Goal: Information Seeking & Learning: Learn about a topic

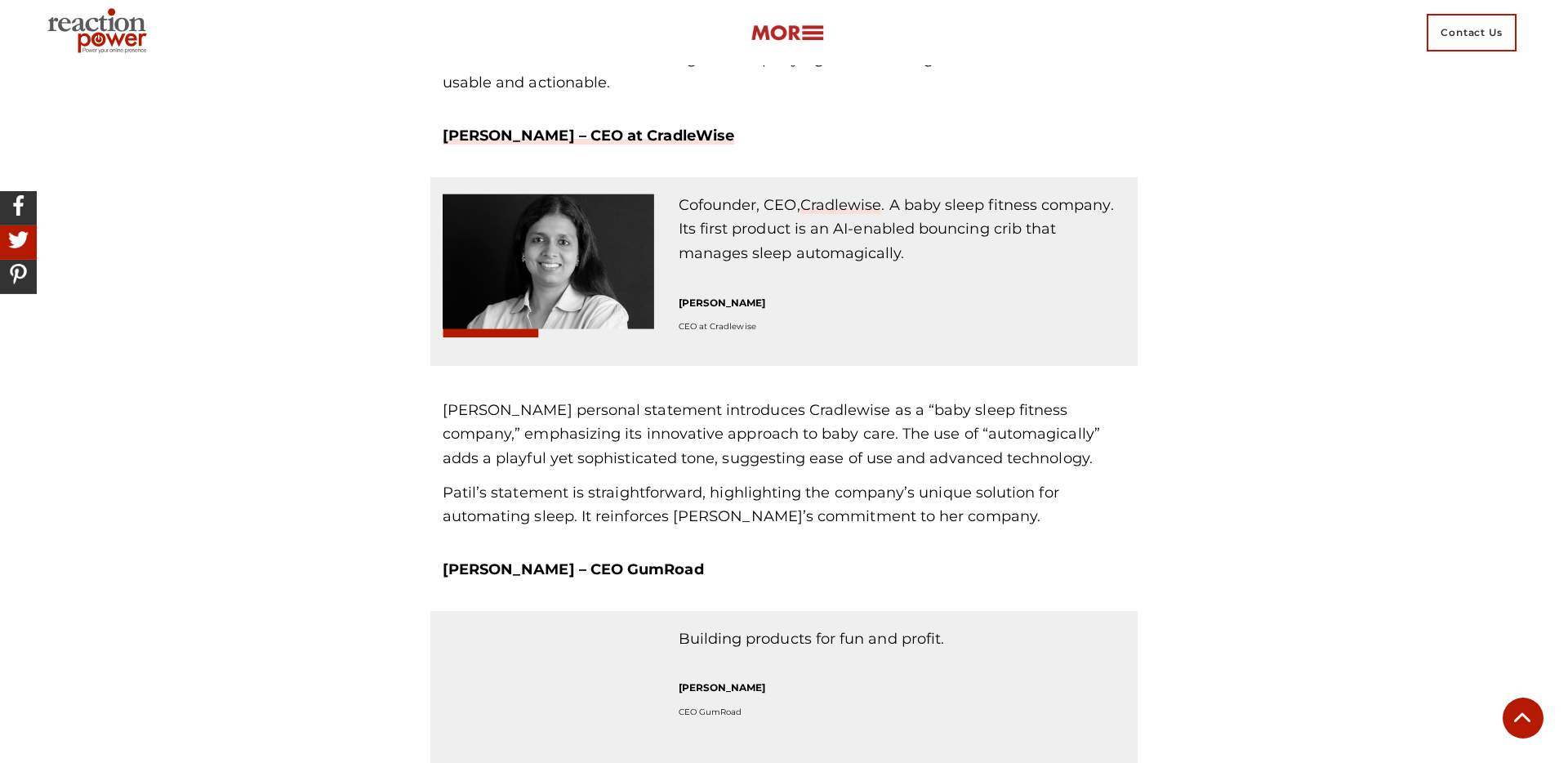
scroll to position [2789, 0]
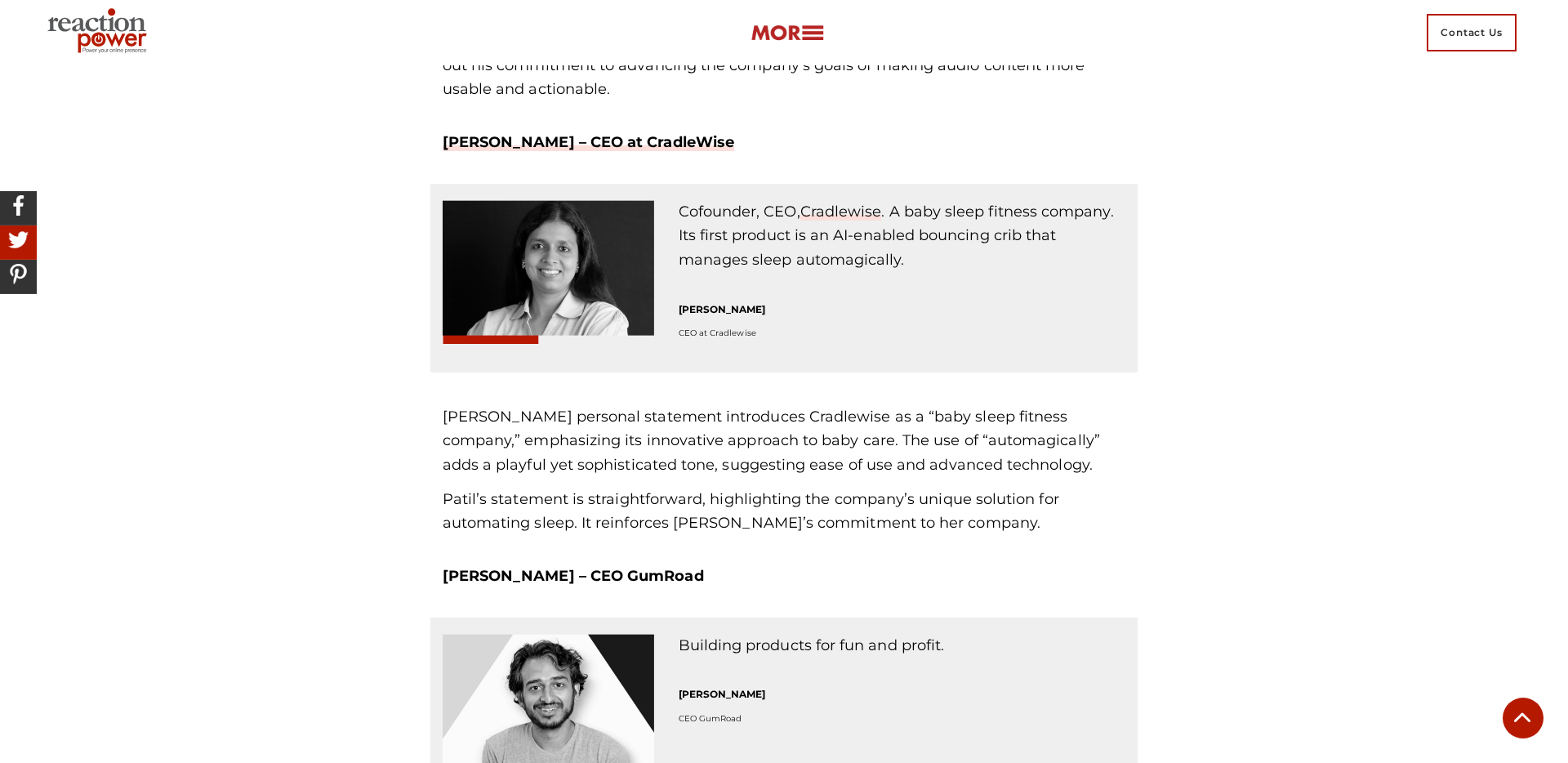
drag, startPoint x: 275, startPoint y: 457, endPoint x: 270, endPoint y: 484, distance: 27.5
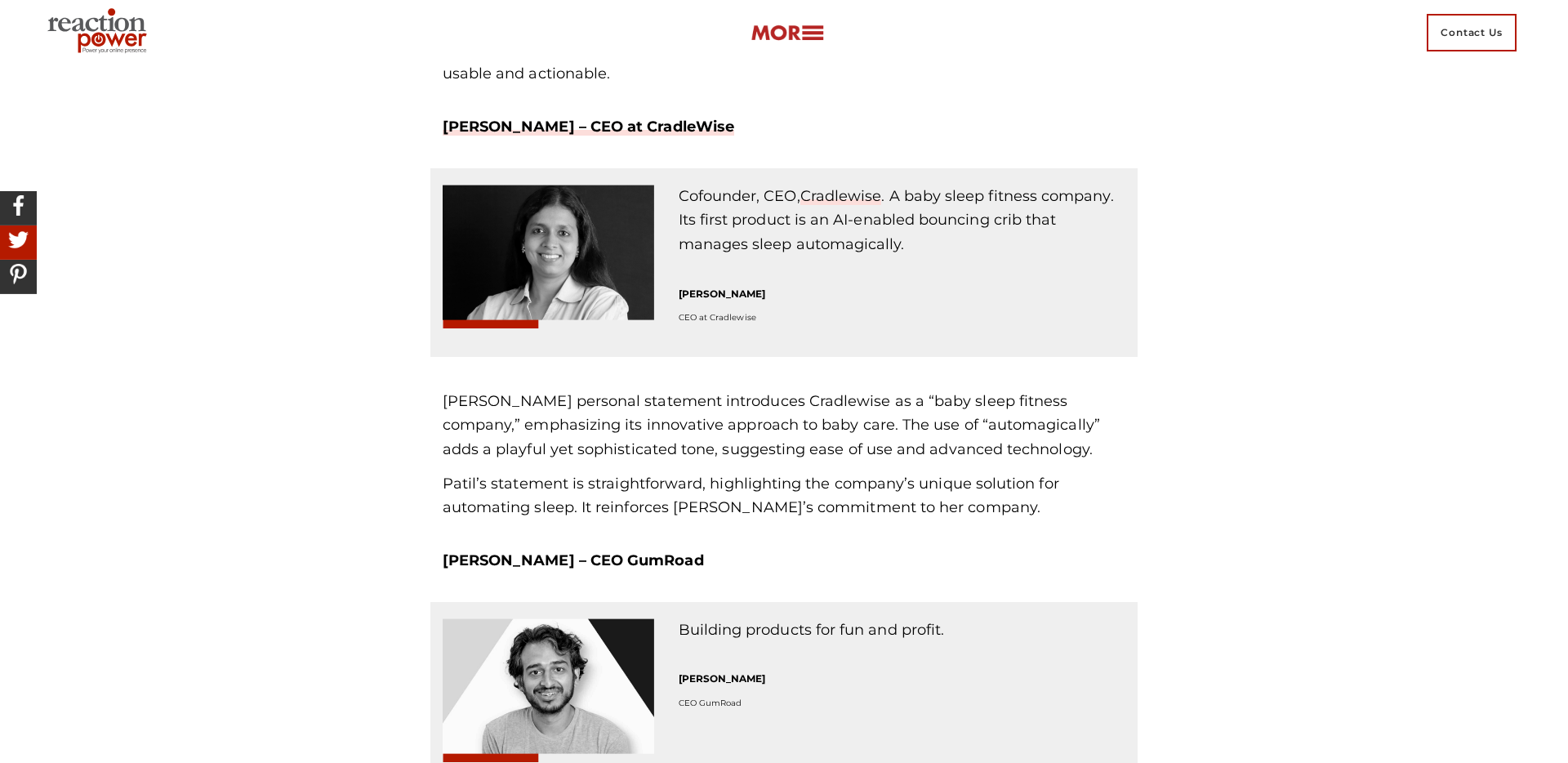
scroll to position [2809, 0]
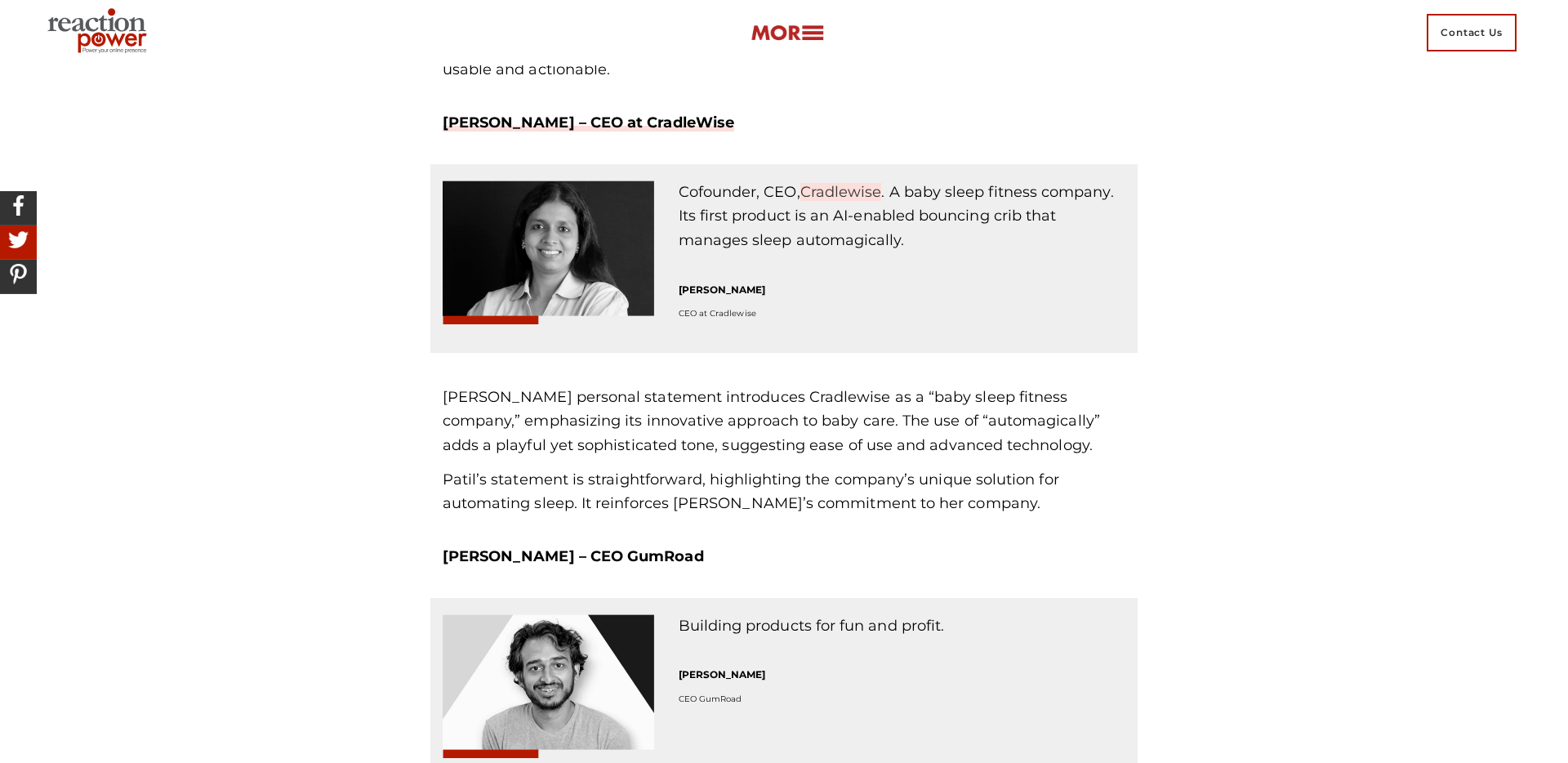
click at [843, 189] on link "Cradlewise" at bounding box center [841, 191] width 82 height 18
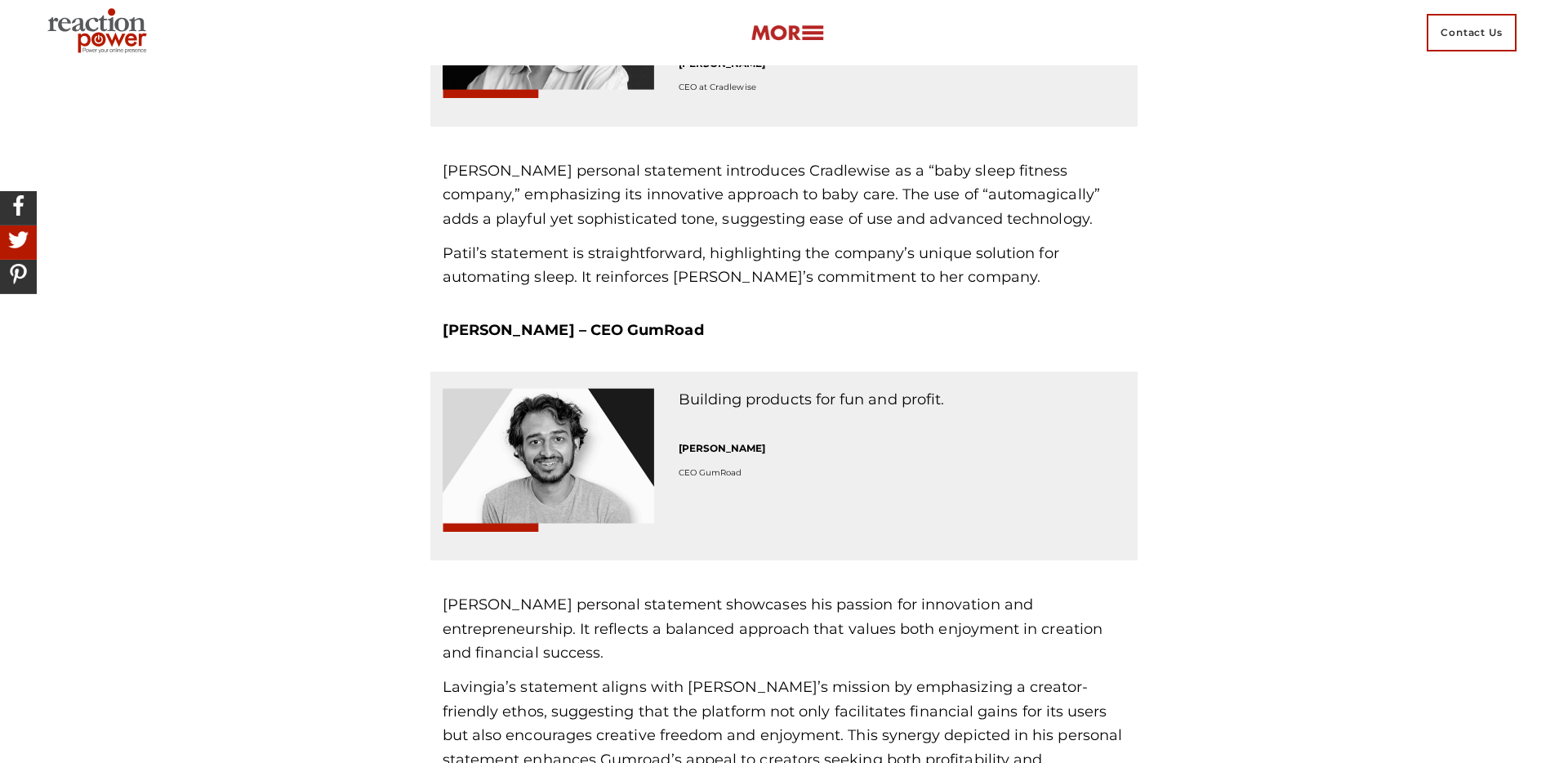
scroll to position [3148, 0]
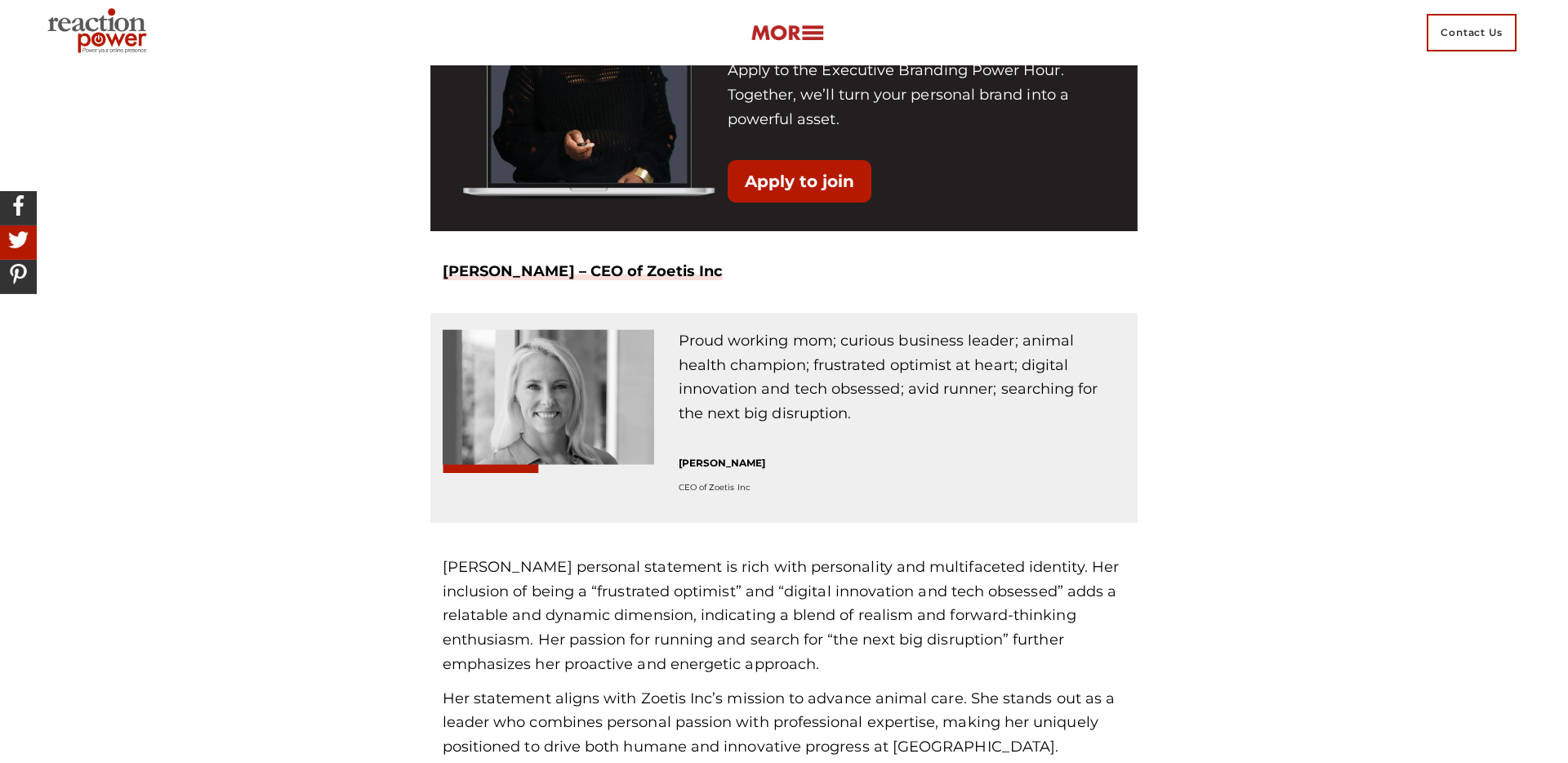
scroll to position [4988, 0]
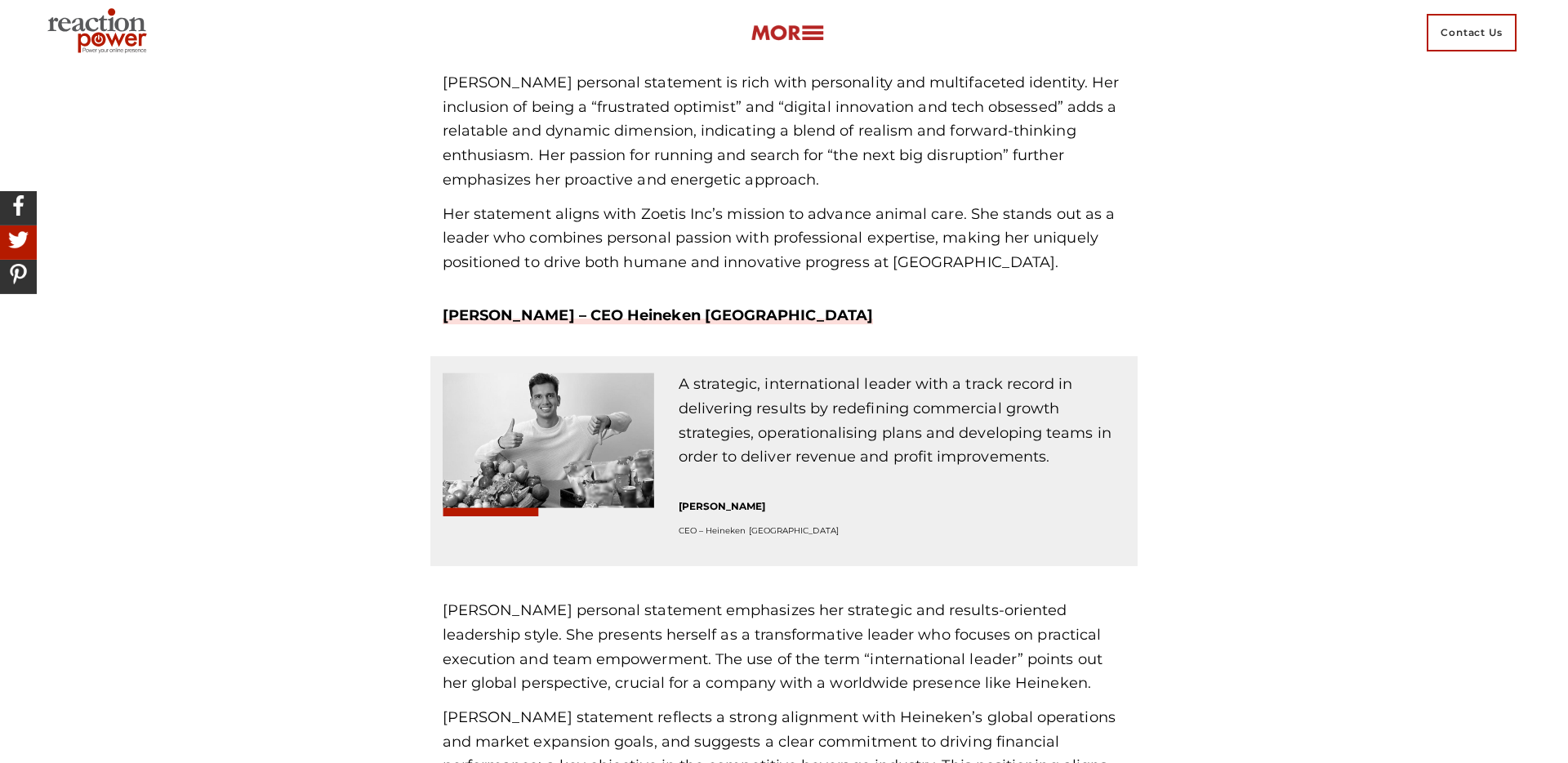
scroll to position [5463, 0]
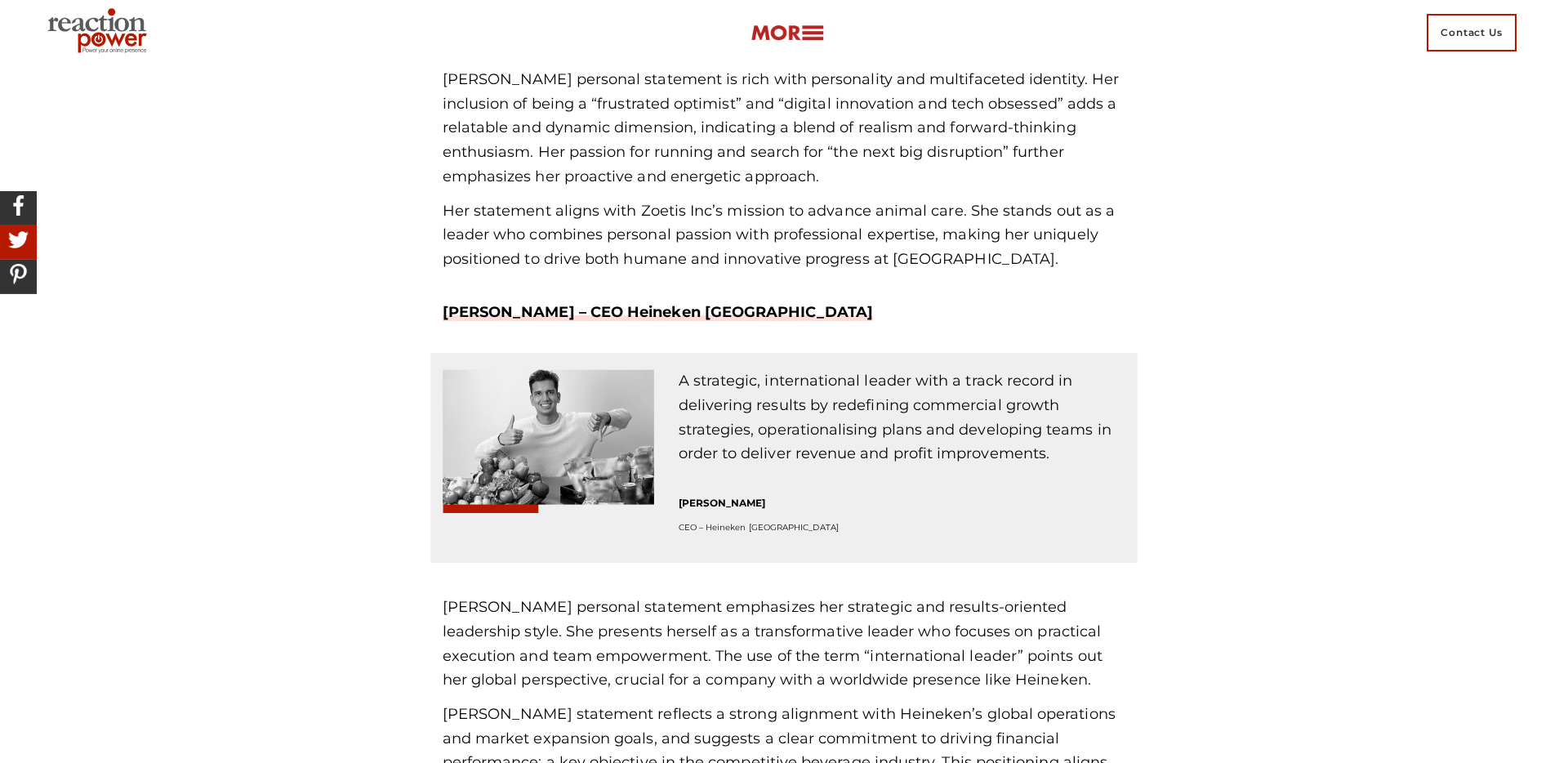
click at [1265, 351] on div "Personal brand statements are everywhere — on websites, social media profiles, …" at bounding box center [784, 591] width 1062 height 10875
click at [1267, 416] on div "Personal brand statements are everywhere — on websites, social media profiles, …" at bounding box center [784, 591] width 1062 height 10875
click at [1255, 494] on div "Personal brand statements are everywhere — on websites, social media profiles, …" at bounding box center [784, 591] width 1062 height 10875
click at [1272, 385] on div "Personal brand statements are everywhere — on websites, social media profiles, …" at bounding box center [784, 591] width 1062 height 10875
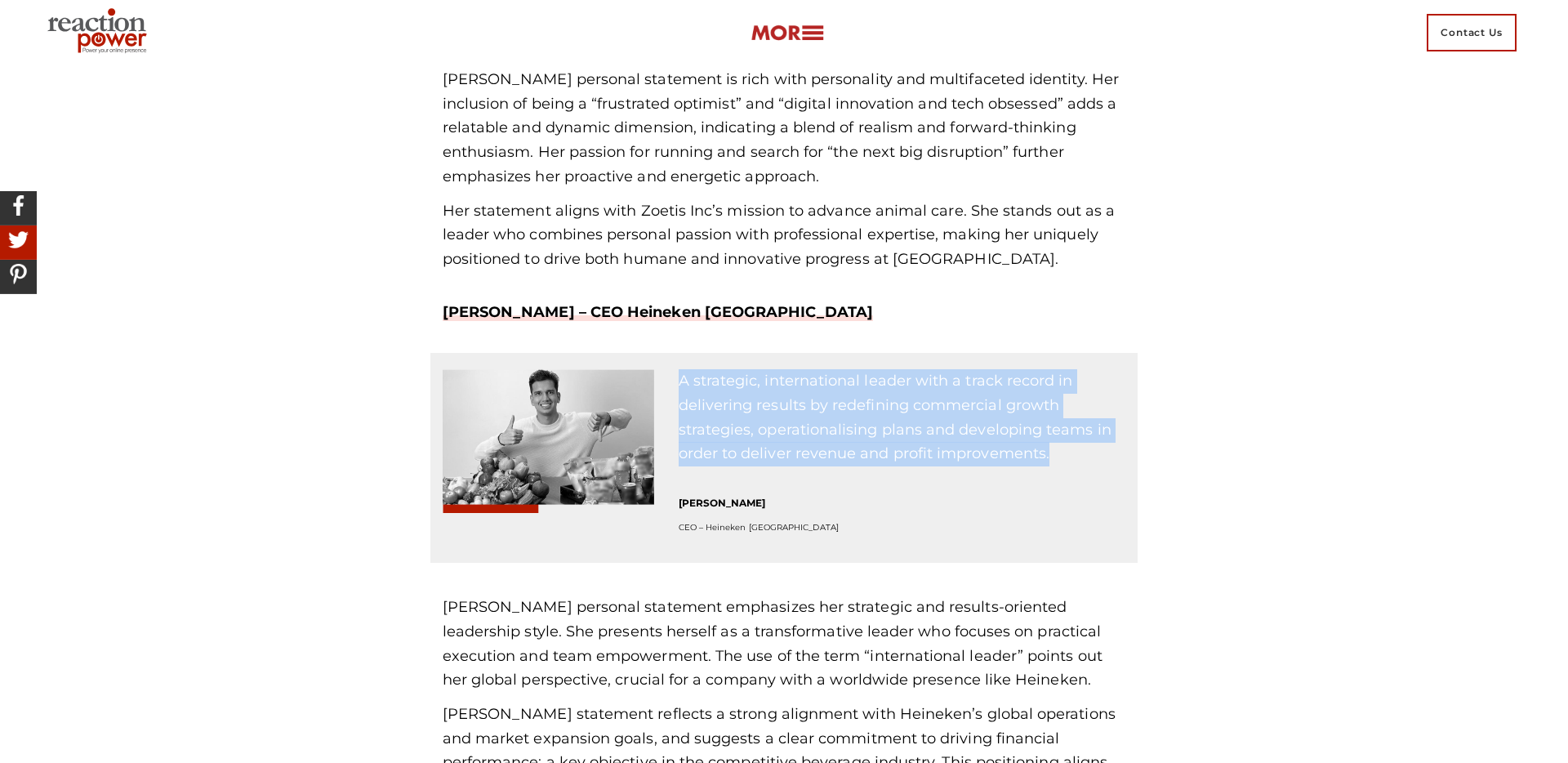
drag, startPoint x: 1092, startPoint y: 412, endPoint x: 672, endPoint y: 335, distance: 427.0
click at [672, 369] on div "A strategic, international leader with a track record in delivering results by …" at bounding box center [902, 465] width 472 height 193
copy p "A strategic, international leader with a track record in delivering results by …"
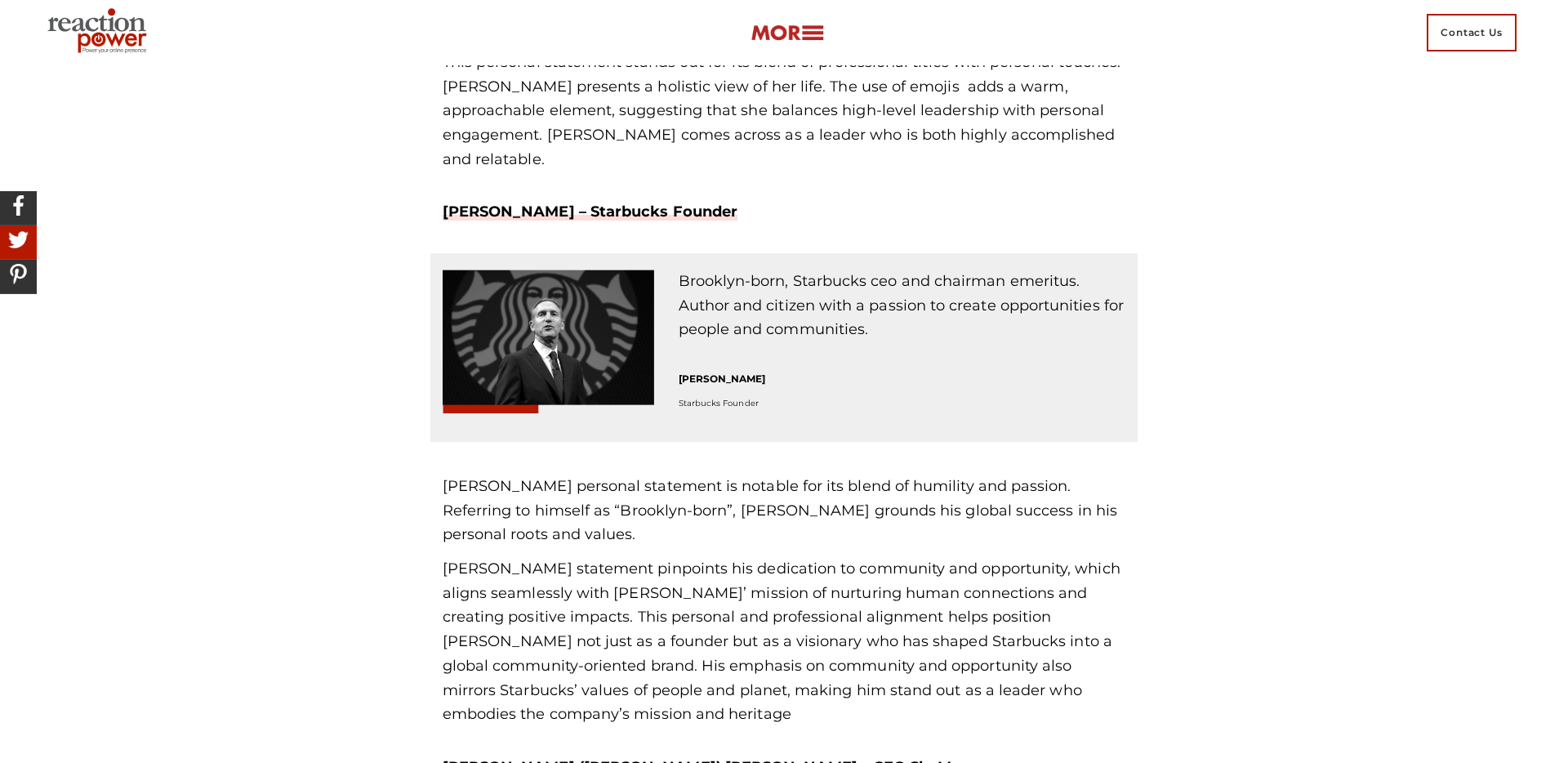
scroll to position [7055, 0]
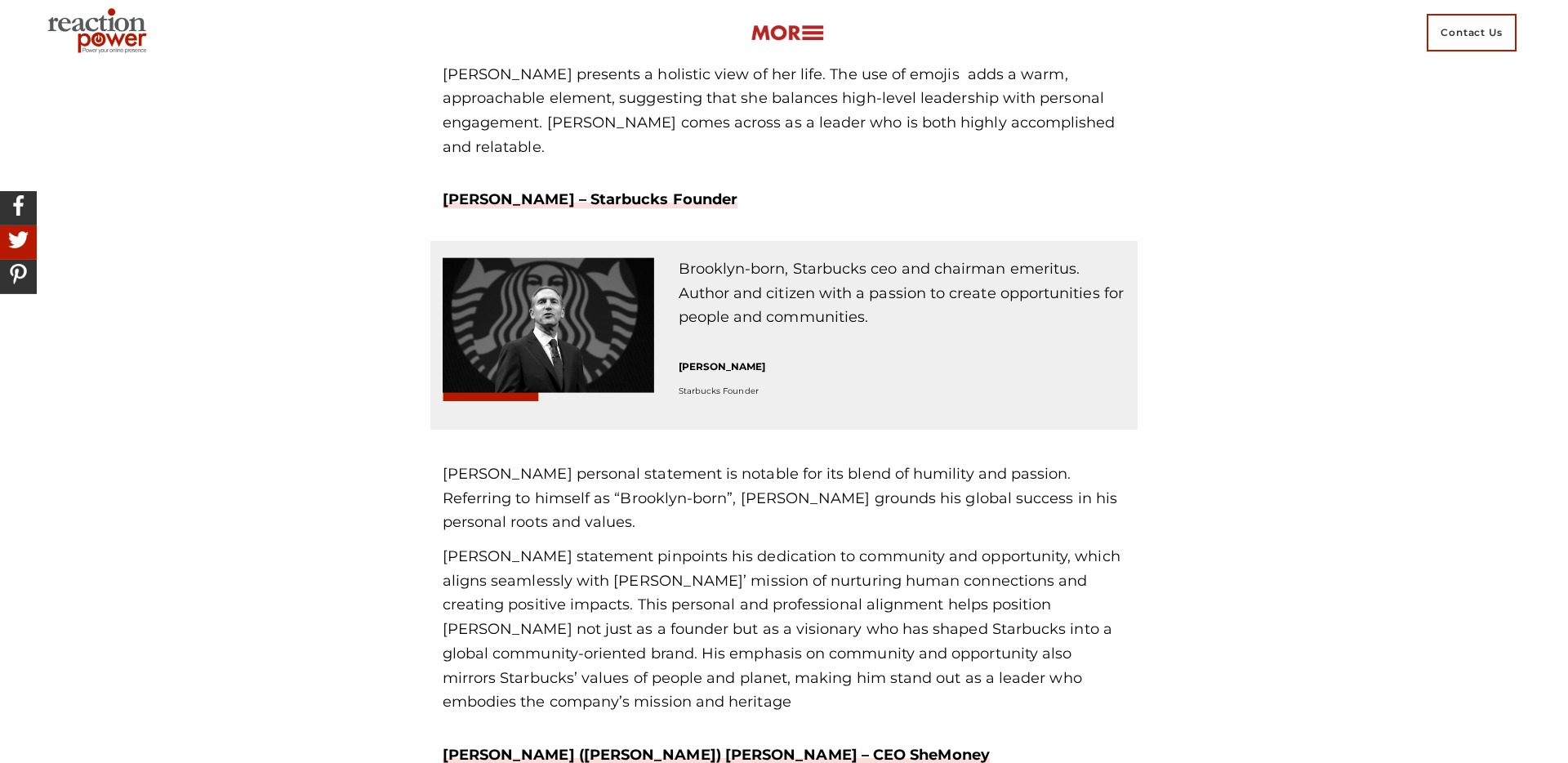
click at [802, 462] on p "[PERSON_NAME] personal statement is notable for its blend of humility and passi…" at bounding box center [784, 498] width 684 height 73
click at [795, 462] on p "[PERSON_NAME] personal statement is notable for its blend of humility and passi…" at bounding box center [784, 498] width 684 height 73
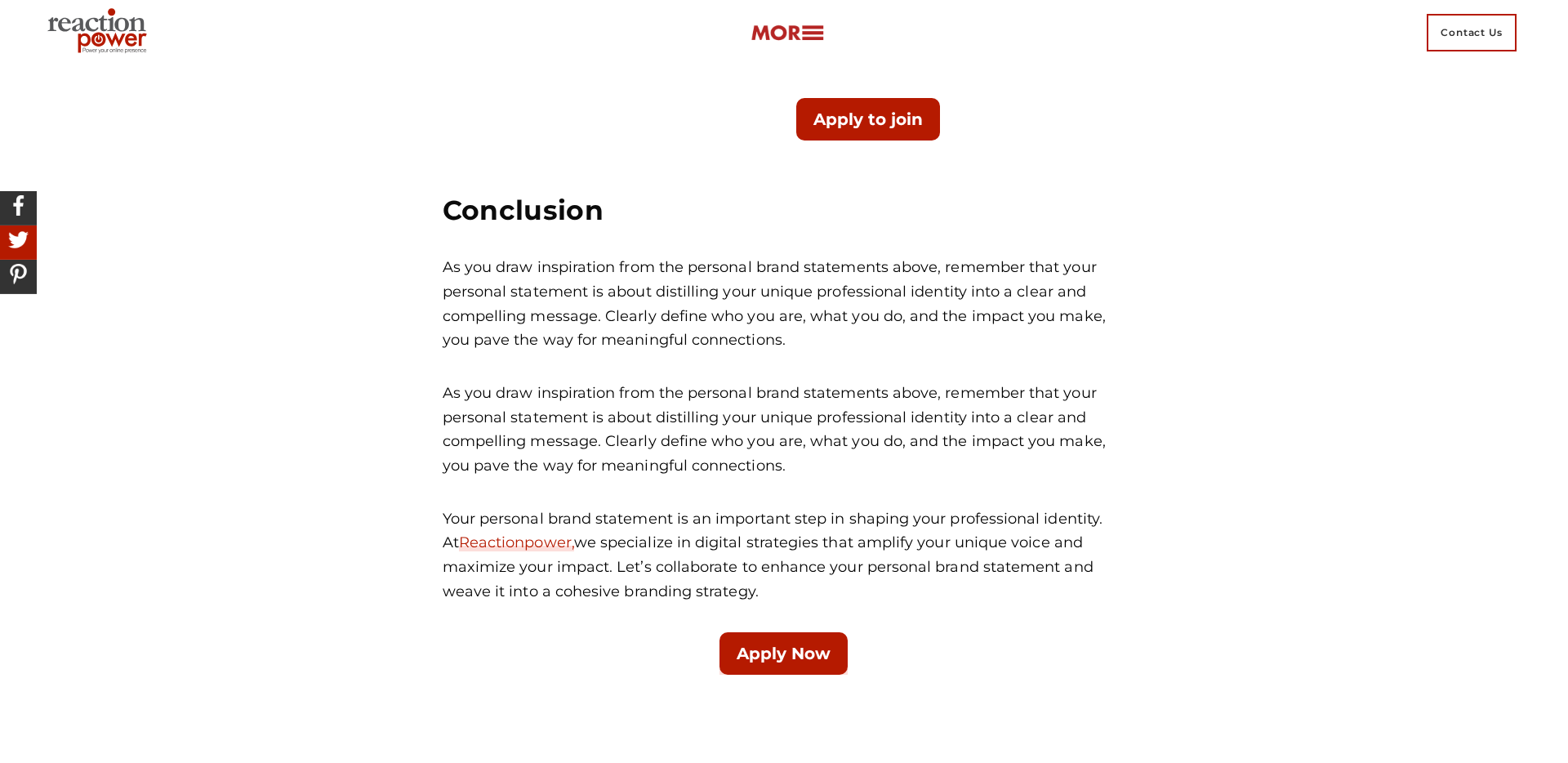
scroll to position [9914, 0]
